Goal: Task Accomplishment & Management: Use online tool/utility

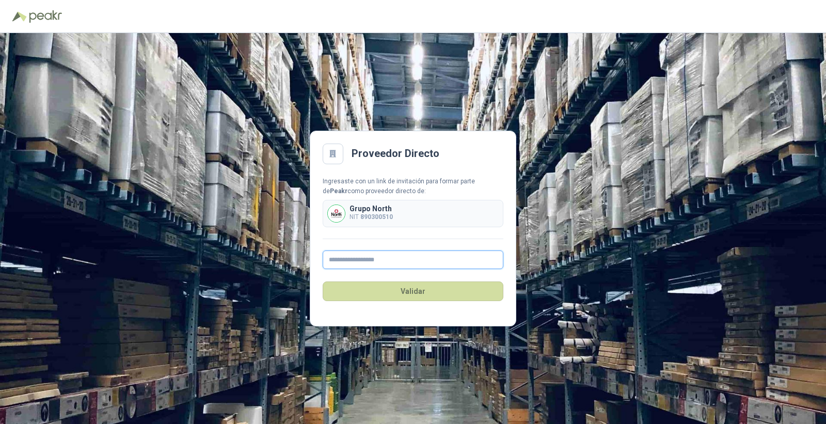
click at [369, 267] on input "text" at bounding box center [413, 259] width 181 height 19
type input "**********"
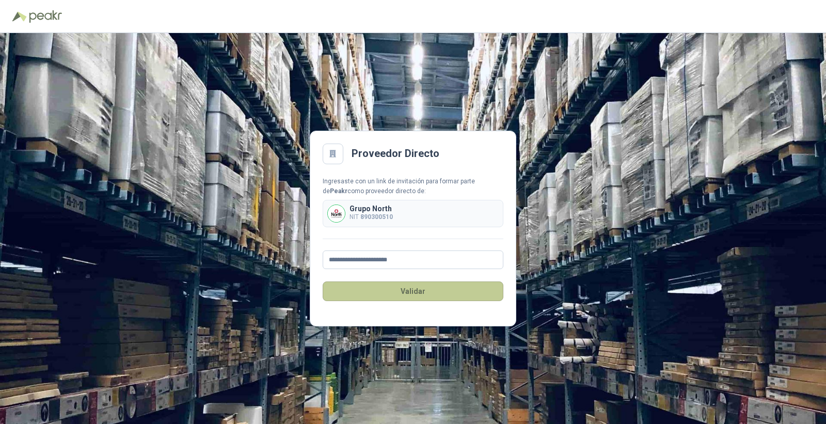
click at [441, 292] on button "Validar" at bounding box center [413, 291] width 181 height 20
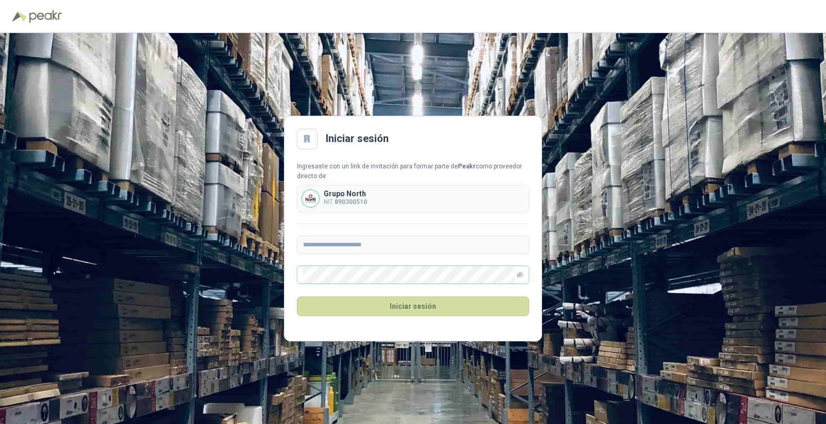
click at [524, 278] on span at bounding box center [413, 274] width 232 height 19
click at [519, 274] on icon "eye-invisible" at bounding box center [520, 275] width 6 height 6
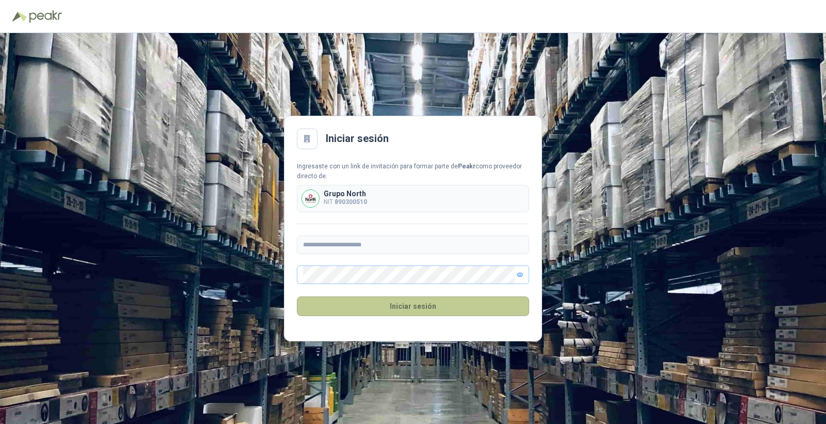
click at [410, 306] on button "Iniciar sesión" at bounding box center [413, 306] width 232 height 20
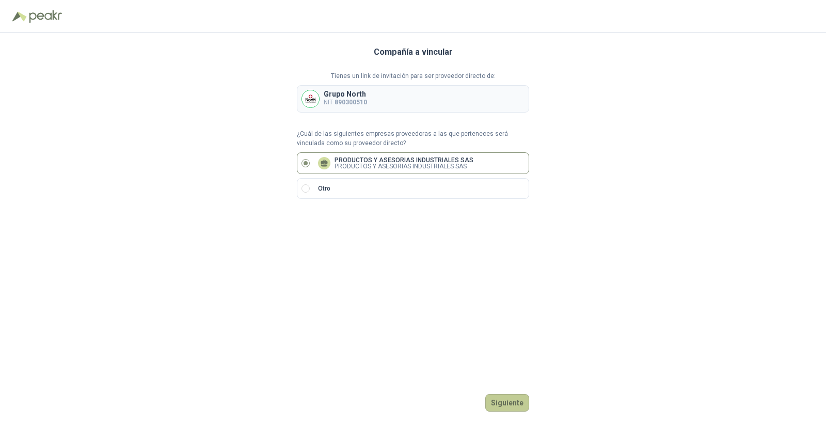
click at [509, 405] on button "Siguiente" at bounding box center [507, 403] width 44 height 18
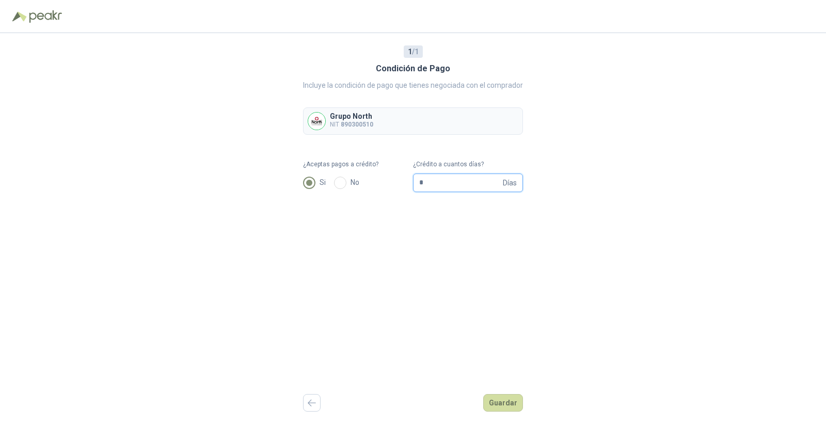
click at [436, 186] on input "*" at bounding box center [460, 183] width 82 height 18
type input "**"
click at [512, 401] on button "Guardar" at bounding box center [503, 403] width 40 height 18
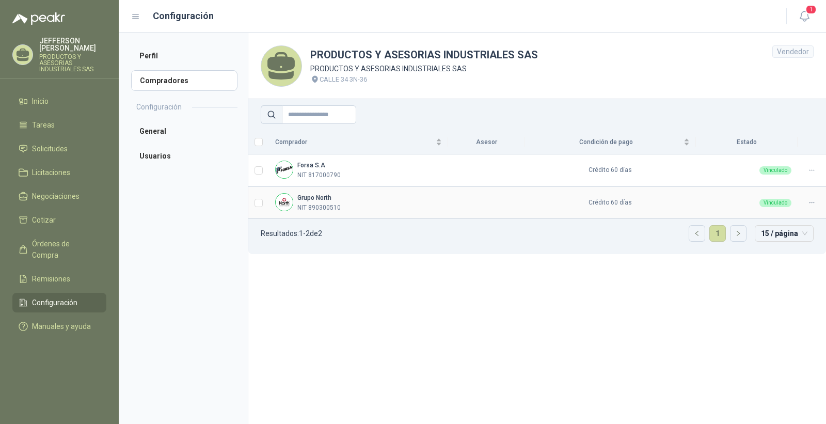
click at [373, 199] on div "Grupo North NIT 890300510" at bounding box center [358, 203] width 167 height 20
click at [306, 210] on p "NIT 890300510" at bounding box center [318, 208] width 43 height 10
click at [69, 154] on li "Solicitudes" at bounding box center [60, 148] width 82 height 11
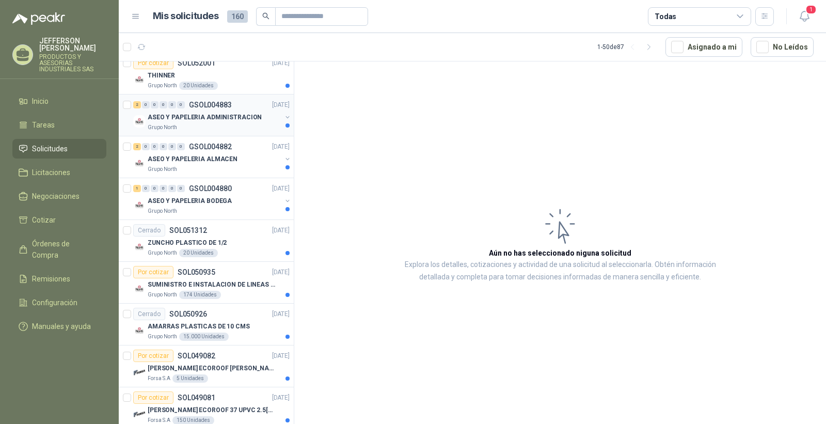
scroll to position [172, 0]
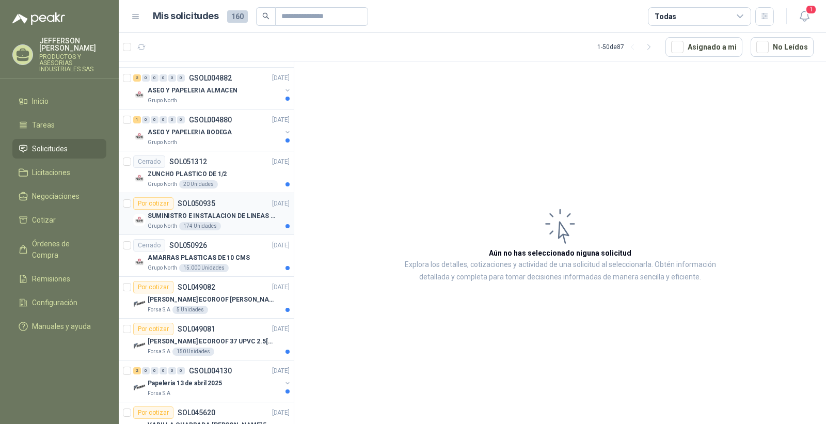
click at [239, 219] on p "SUMINISTRO E INSTALACION DE LINEAS DE VIDA" at bounding box center [212, 216] width 129 height 10
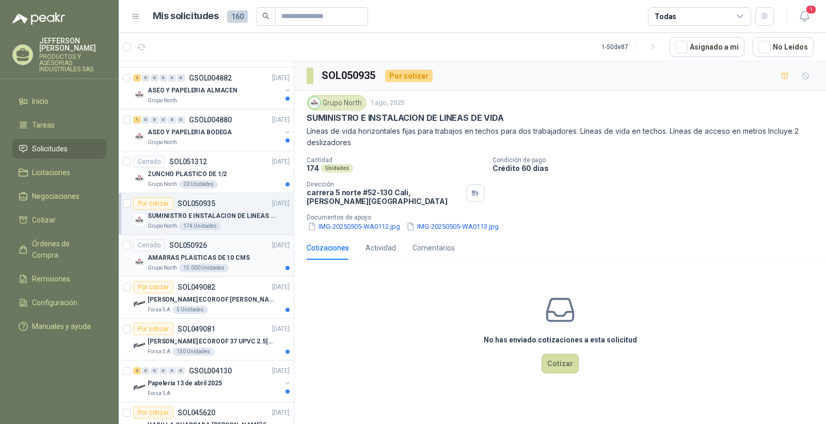
click at [256, 267] on div "Grupo North 15.000 Unidades" at bounding box center [219, 268] width 142 height 8
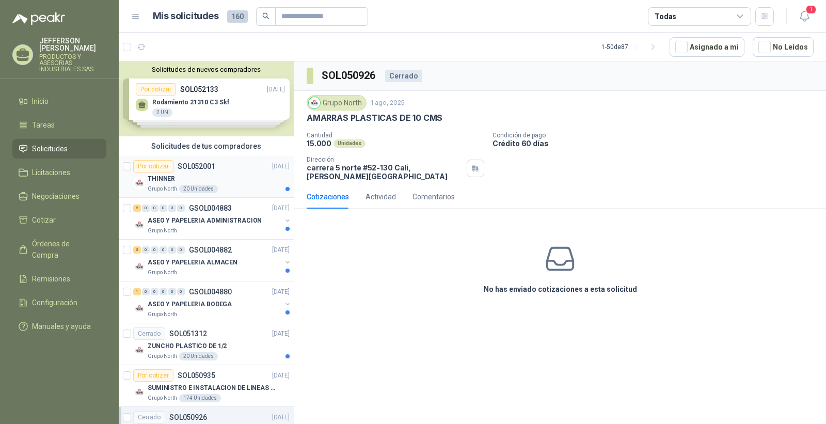
click at [246, 179] on div "THINNER" at bounding box center [219, 178] width 142 height 12
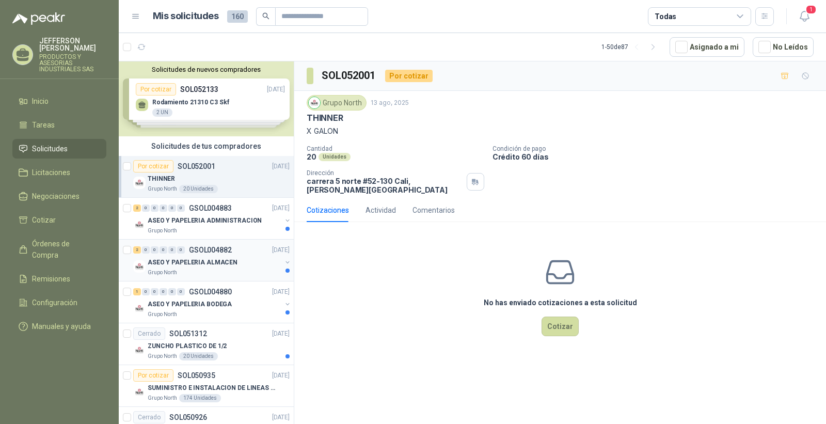
scroll to position [57, 0]
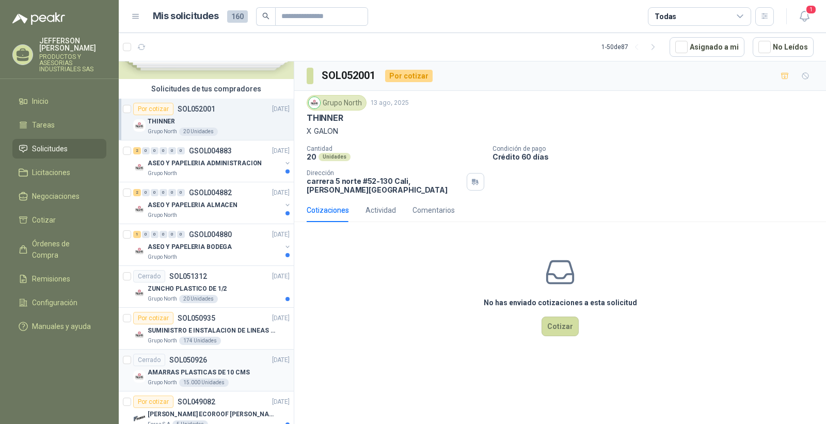
click at [245, 370] on div "AMARRAS PLASTICAS DE 10 CMS" at bounding box center [219, 372] width 142 height 12
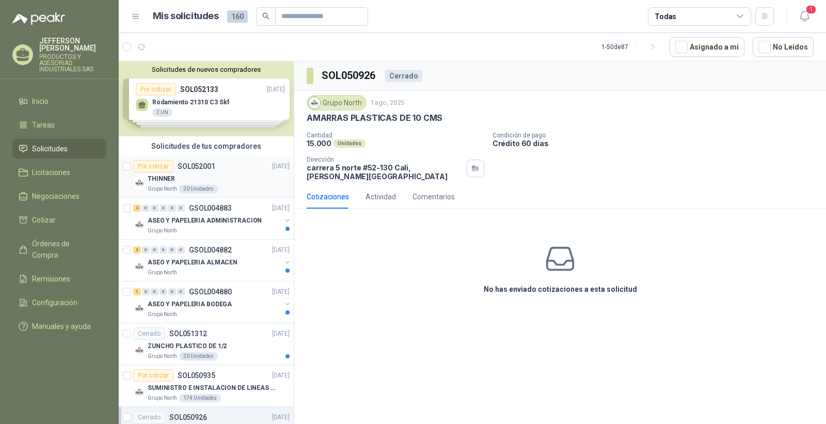
click at [237, 173] on div "THINNER" at bounding box center [219, 178] width 142 height 12
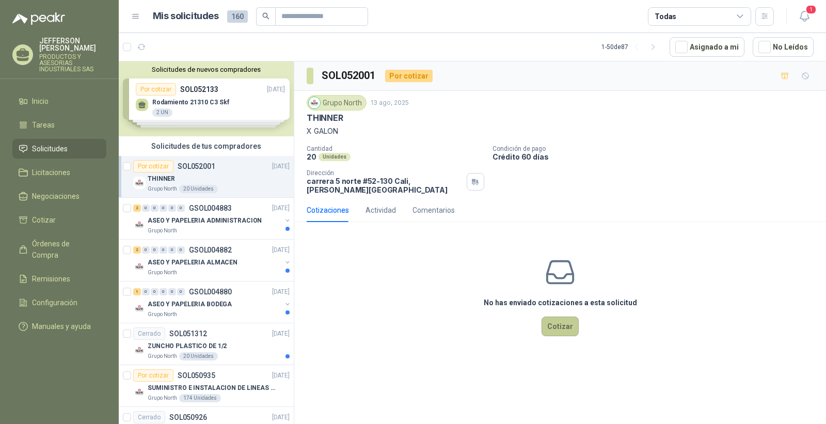
click at [558, 319] on button "Cotizar" at bounding box center [560, 326] width 37 height 20
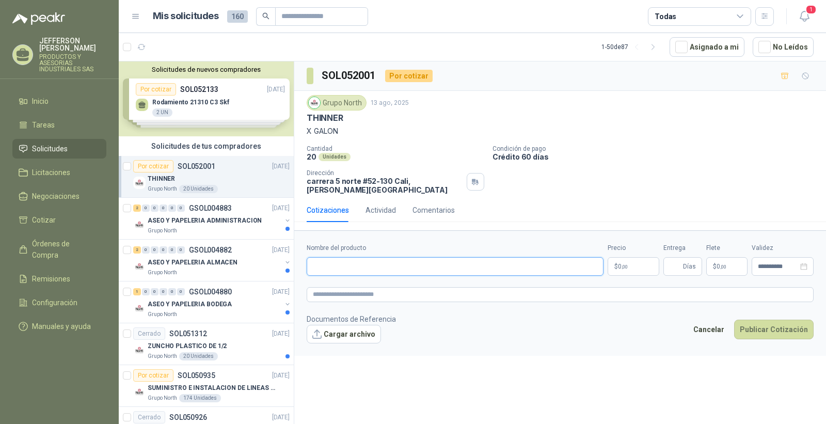
click at [388, 264] on input "Nombre del producto" at bounding box center [455, 266] width 297 height 19
drag, startPoint x: 632, startPoint y: 258, endPoint x: 625, endPoint y: 262, distance: 8.5
click at [632, 257] on p "$ 0 ,00" at bounding box center [634, 266] width 52 height 19
click at [625, 264] on span ",00" at bounding box center [625, 267] width 6 height 6
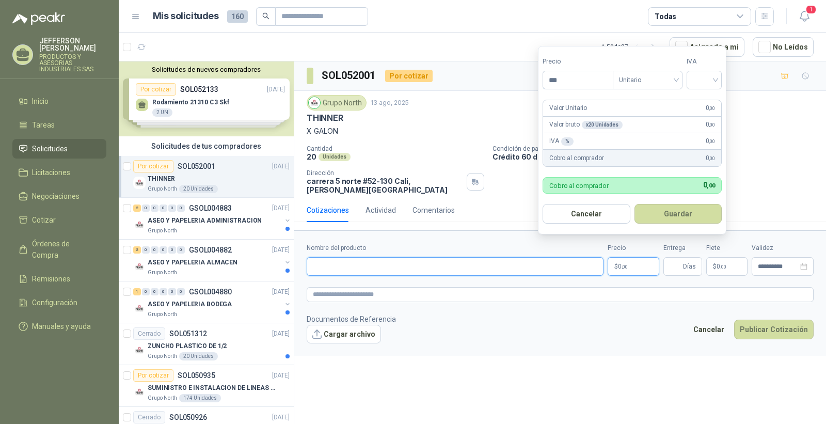
click at [413, 262] on input "Nombre del producto" at bounding box center [455, 266] width 297 height 19
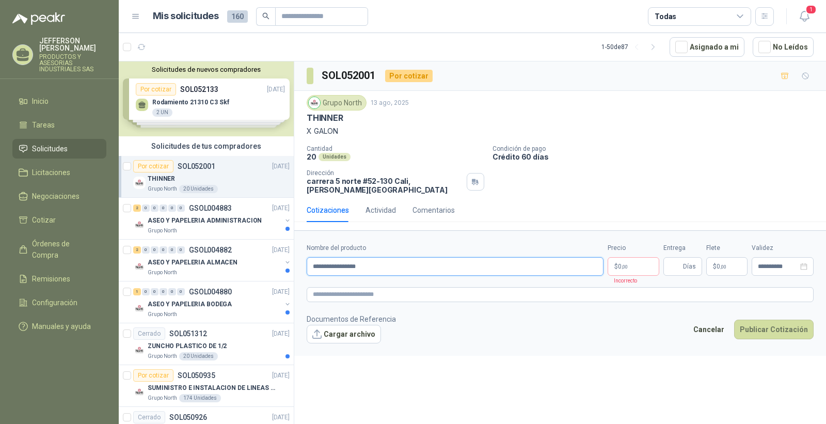
type input "**********"
click at [634, 259] on p "$ 0 ,00" at bounding box center [634, 266] width 52 height 19
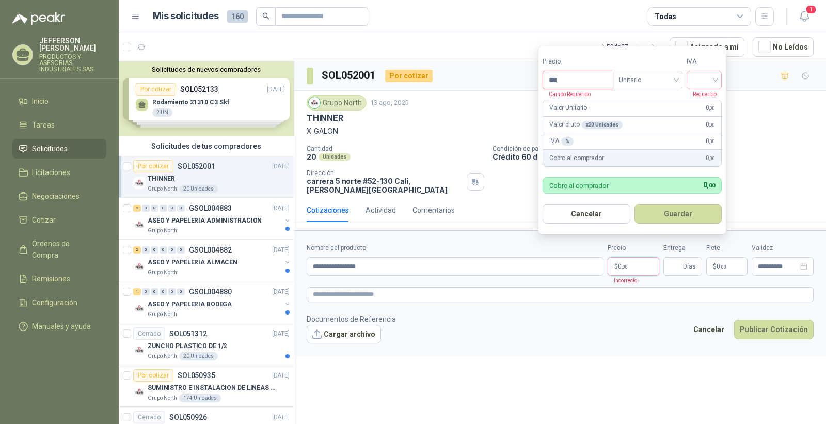
click at [572, 85] on input "***" at bounding box center [578, 80] width 70 height 18
click at [719, 83] on div at bounding box center [704, 80] width 35 height 19
type input "********"
click at [709, 102] on div "19%" at bounding box center [706, 101] width 19 height 11
click at [679, 213] on button "Guardar" at bounding box center [680, 214] width 89 height 20
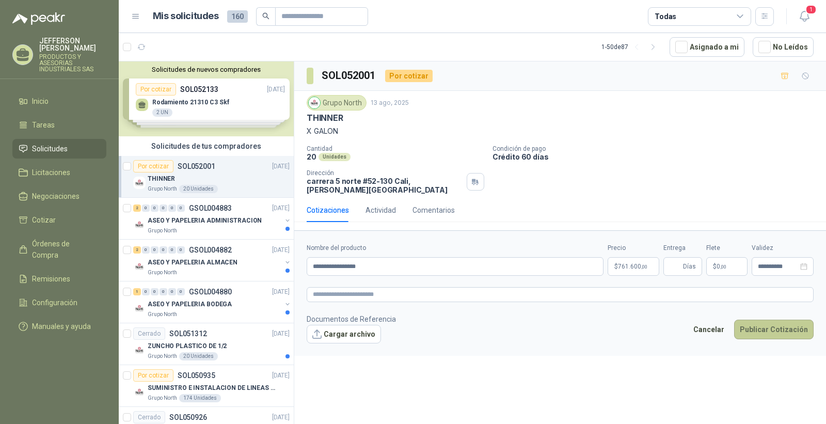
click at [786, 323] on button "Publicar Cotización" at bounding box center [774, 330] width 80 height 20
click at [678, 259] on input "Entrega" at bounding box center [675, 267] width 11 height 18
type input "*"
click at [778, 326] on button "Publicar Cotización" at bounding box center [774, 330] width 80 height 20
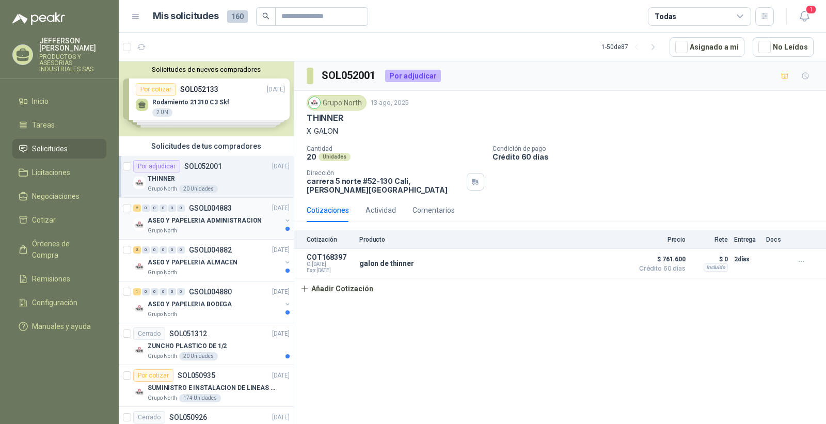
click at [225, 214] on div "ASEO Y PAPELERIA ADMINISTRACION" at bounding box center [215, 220] width 134 height 12
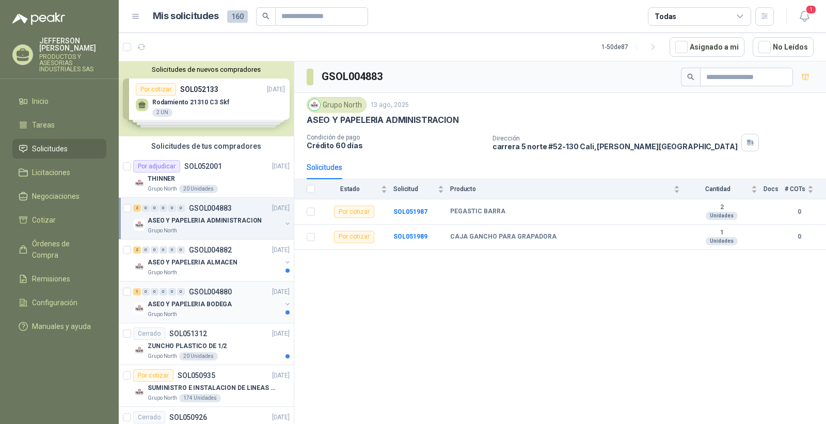
scroll to position [115, 0]
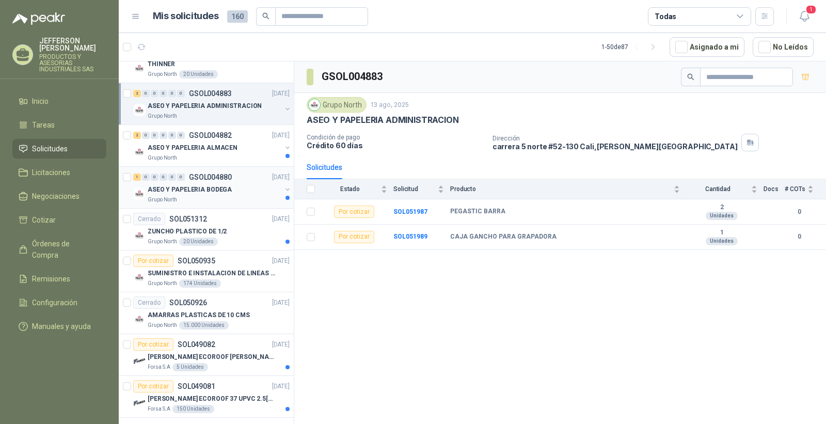
click at [243, 199] on div "Grupo North" at bounding box center [215, 200] width 134 height 8
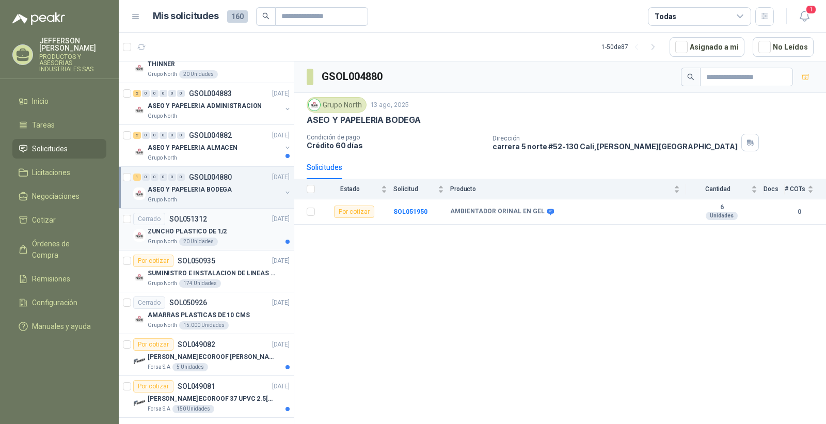
click at [243, 227] on div "ZUNCHO PLASTICO DE 1/2" at bounding box center [219, 231] width 142 height 12
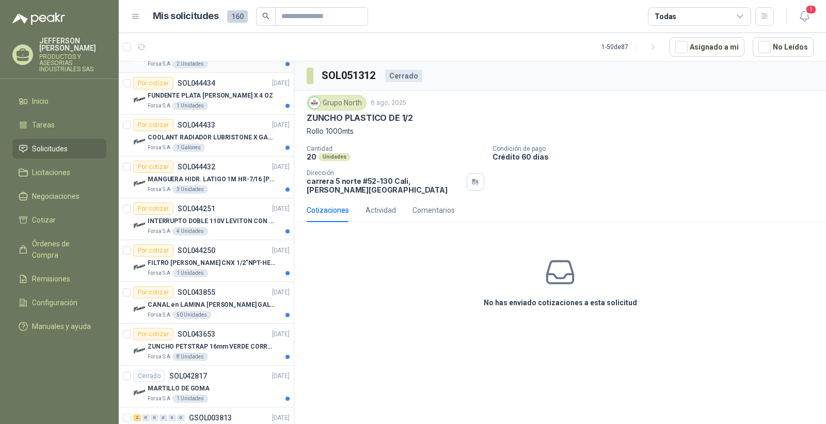
scroll to position [803, 0]
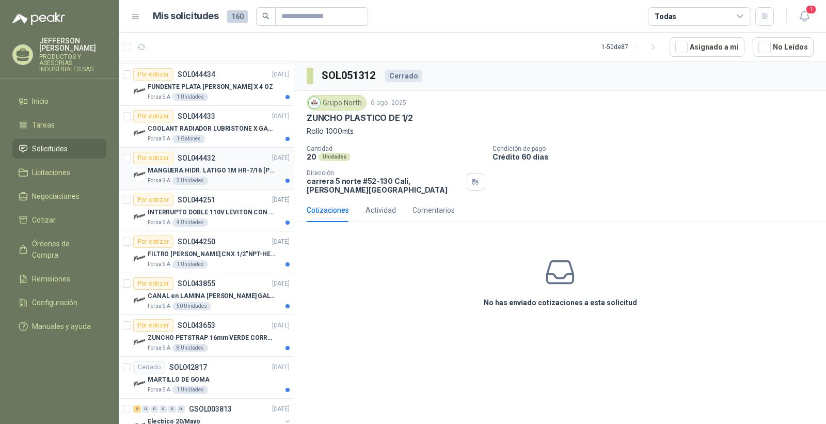
click at [241, 173] on p "MANGUERA HIDR. LATIGO 1M HR-7/16 [PERSON_NAME] 1" at bounding box center [212, 171] width 129 height 10
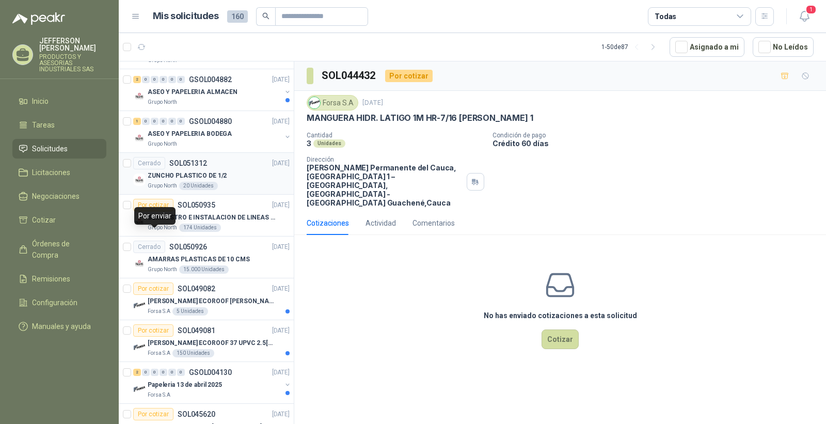
scroll to position [172, 0]
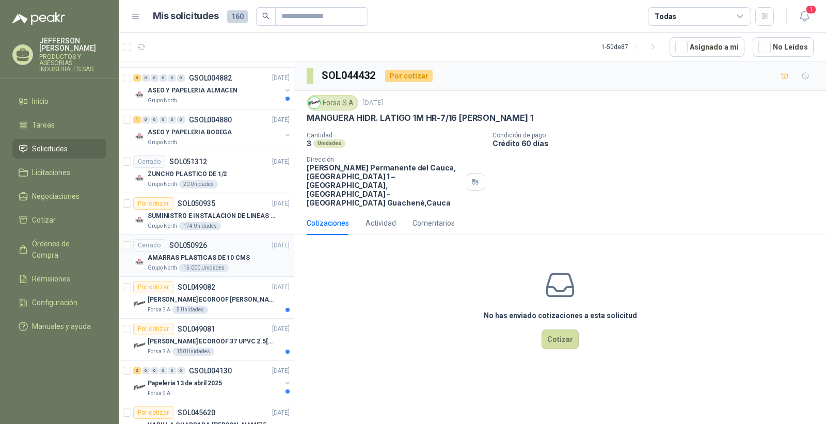
click at [217, 254] on p "AMARRAS PLASTICAS DE 10 CMS" at bounding box center [199, 258] width 102 height 10
